Goal: Task Accomplishment & Management: Complete application form

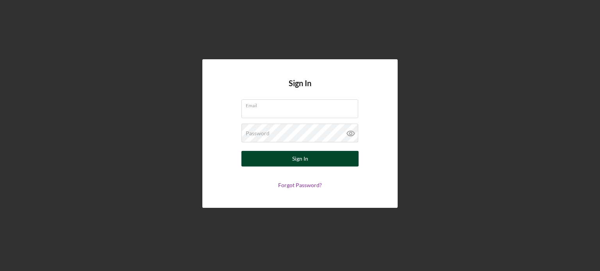
type input "[EMAIL_ADDRESS][DOMAIN_NAME]"
click at [303, 164] on div "Sign In" at bounding box center [300, 159] width 16 height 16
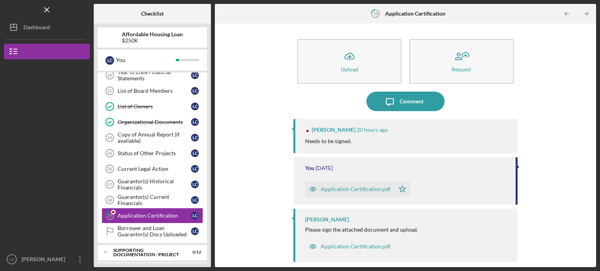
scroll to position [186, 0]
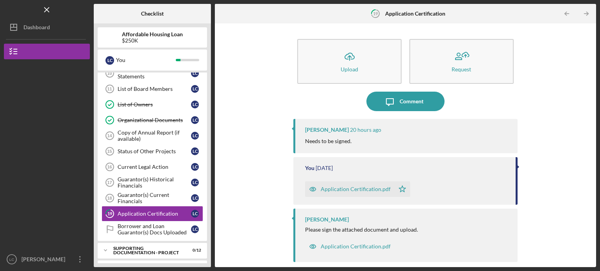
click at [343, 189] on div "Application Certification.pdf" at bounding box center [356, 189] width 70 height 6
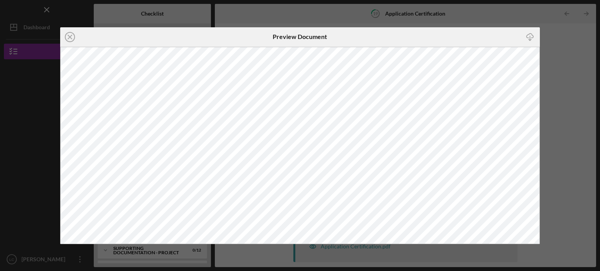
click at [564, 81] on div "Icon/Close Preview Document Icon/Download" at bounding box center [300, 135] width 600 height 271
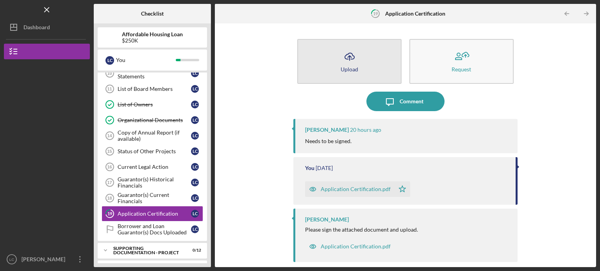
click at [353, 56] on icon "button" at bounding box center [349, 56] width 9 height 6
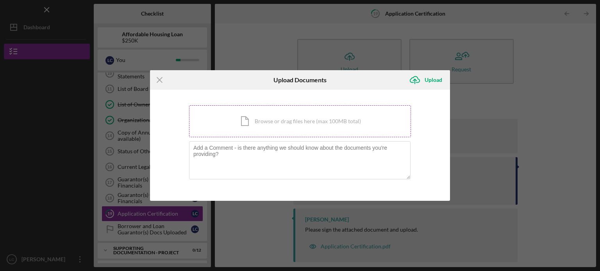
click at [274, 121] on div "Icon/Document Browse or drag files here (max 100MB total) Tap to choose files o…" at bounding box center [300, 121] width 222 height 32
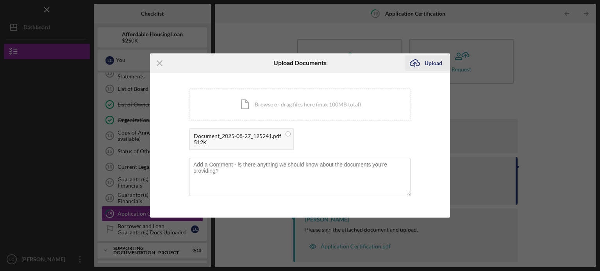
click at [433, 64] on div "Upload" at bounding box center [434, 63] width 18 height 16
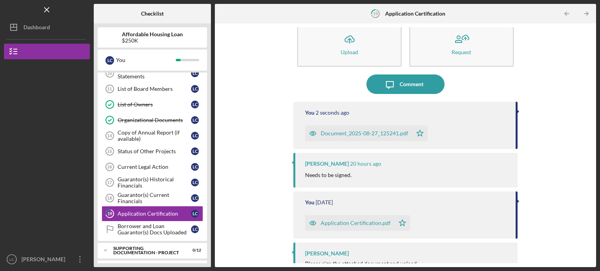
scroll to position [50, 0]
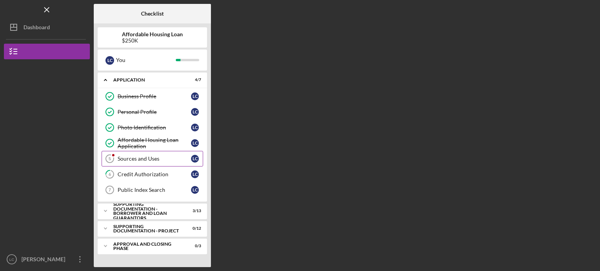
click at [141, 160] on div "Sources and Uses" at bounding box center [154, 159] width 73 height 6
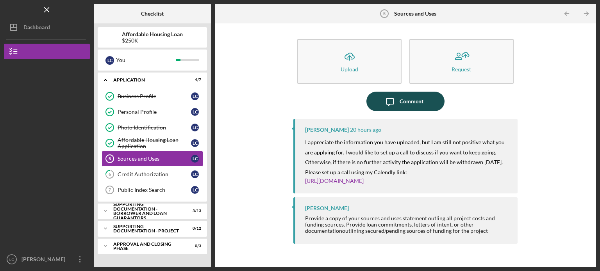
click at [417, 105] on div "Comment" at bounding box center [412, 102] width 24 height 20
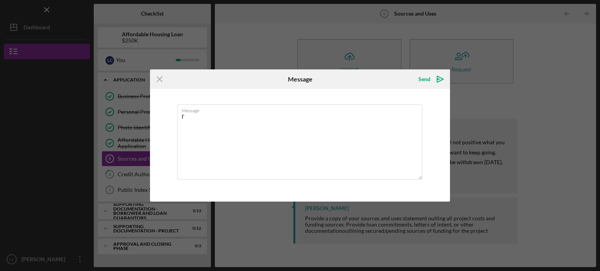
type textarea "I"
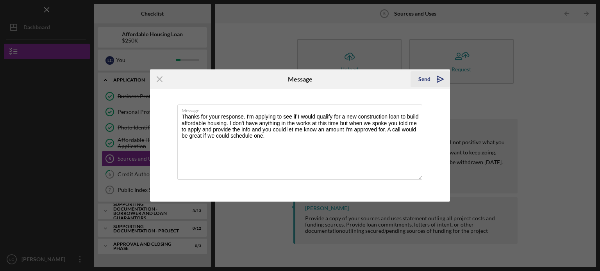
type textarea "Thanks for your response. I'm applying to see if I would qualify for a new cons…"
click at [425, 79] on div "Send" at bounding box center [424, 79] width 12 height 16
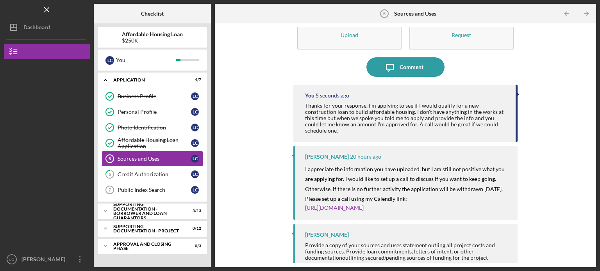
scroll to position [35, 0]
